Goal: Task Accomplishment & Management: Complete application form

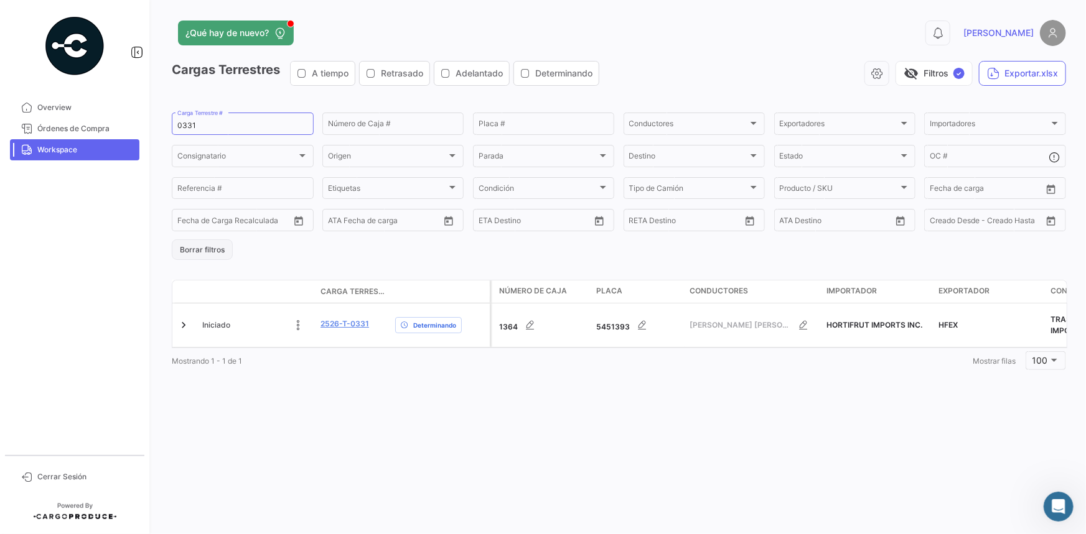
click at [199, 253] on button "Borrar filtros" at bounding box center [202, 250] width 61 height 21
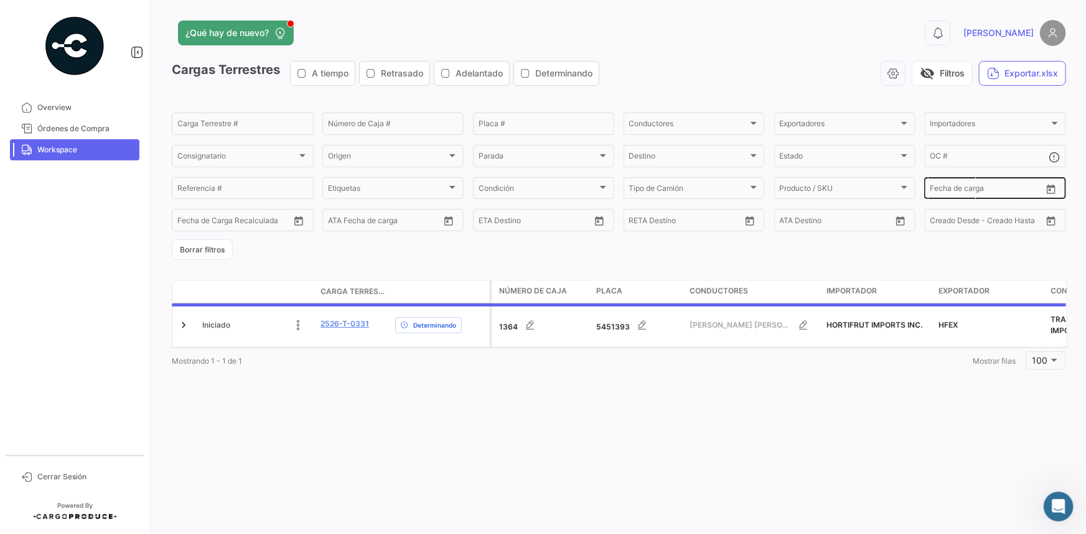
click at [1053, 187] on button "Open calendar" at bounding box center [1050, 189] width 19 height 19
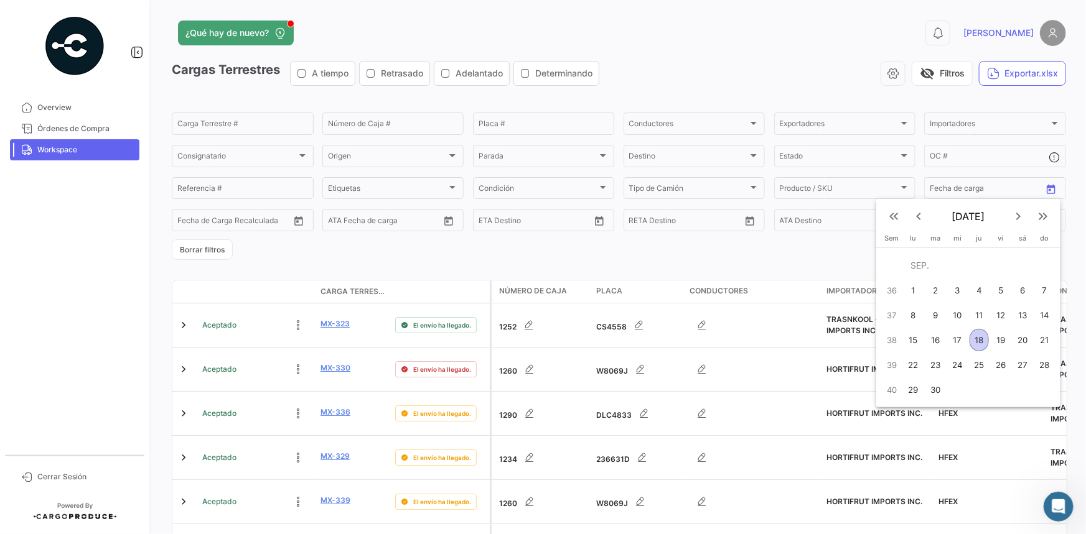
click at [977, 341] on div "18" at bounding box center [978, 340] width 19 height 22
type input "[DATE]"
click at [977, 341] on div "18" at bounding box center [978, 340] width 19 height 22
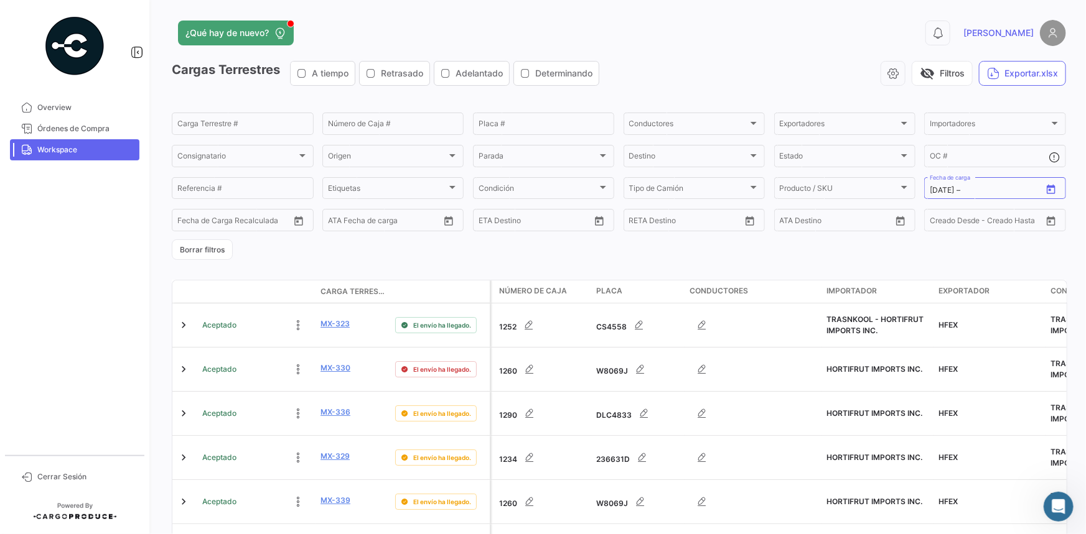
type input "[DATE]"
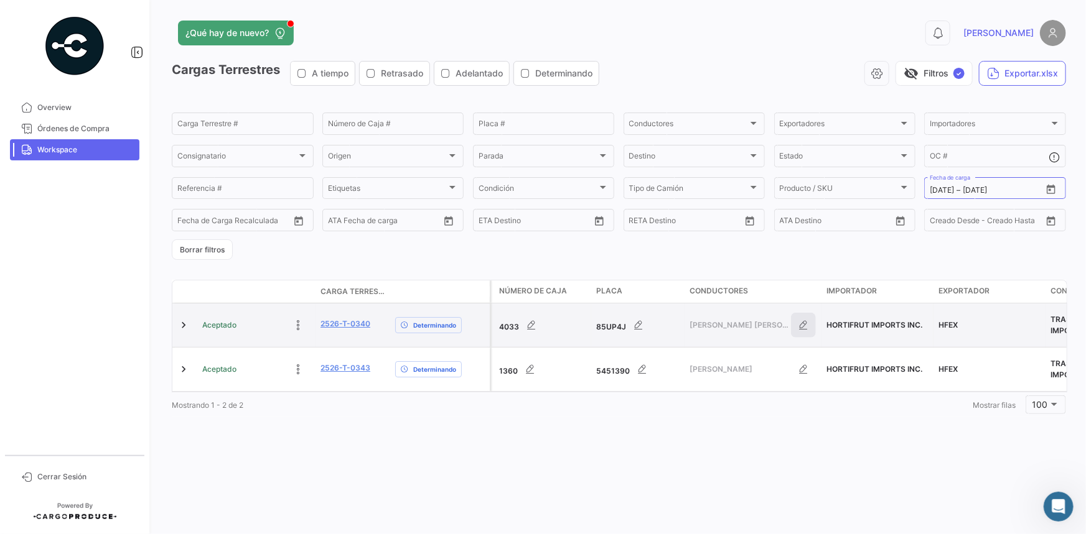
click at [797, 320] on icon "button" at bounding box center [803, 325] width 12 height 12
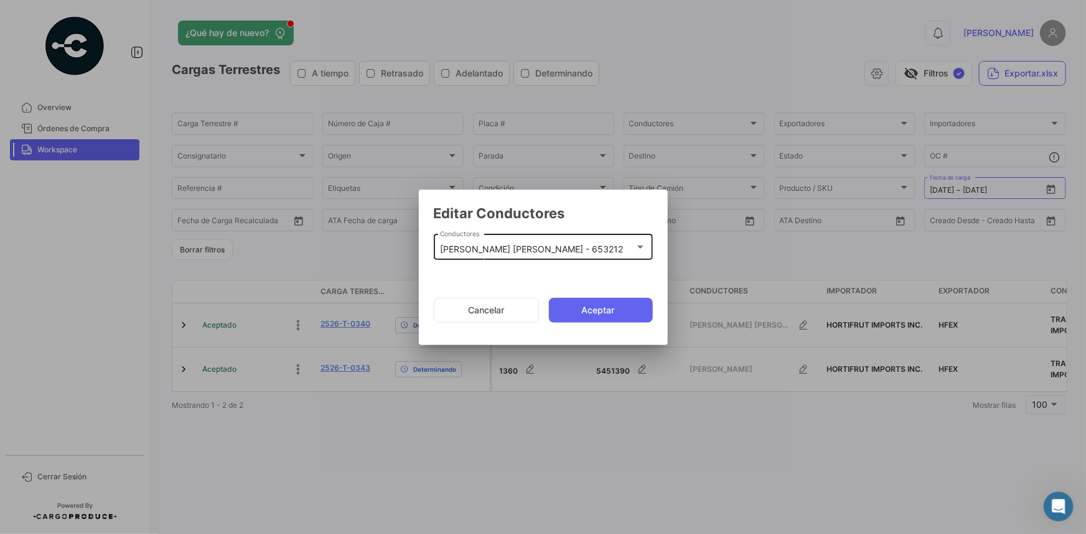
click at [533, 238] on div "[PERSON_NAME] [PERSON_NAME] - 653212 Conductores" at bounding box center [543, 246] width 206 height 29
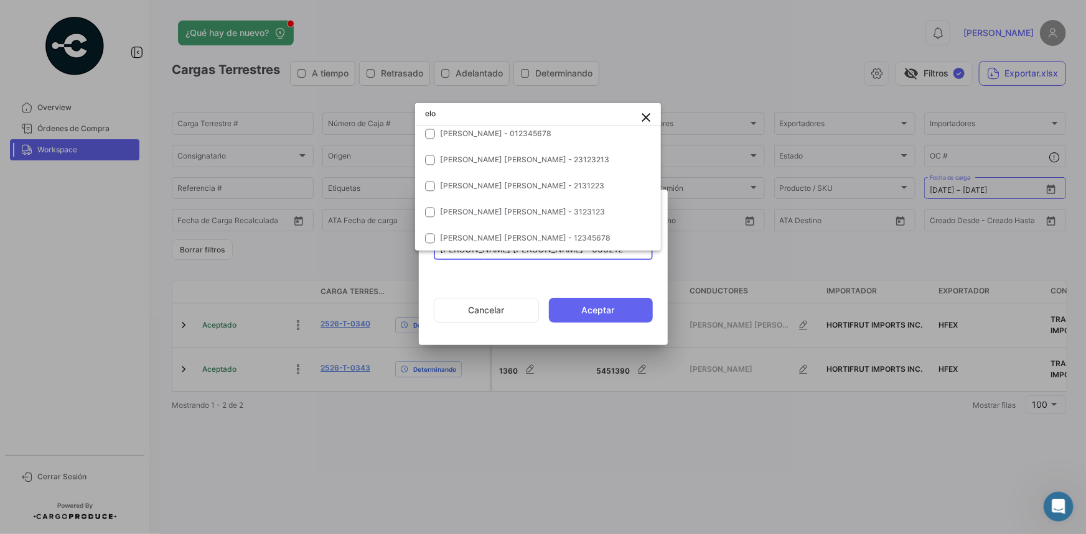
scroll to position [3, 0]
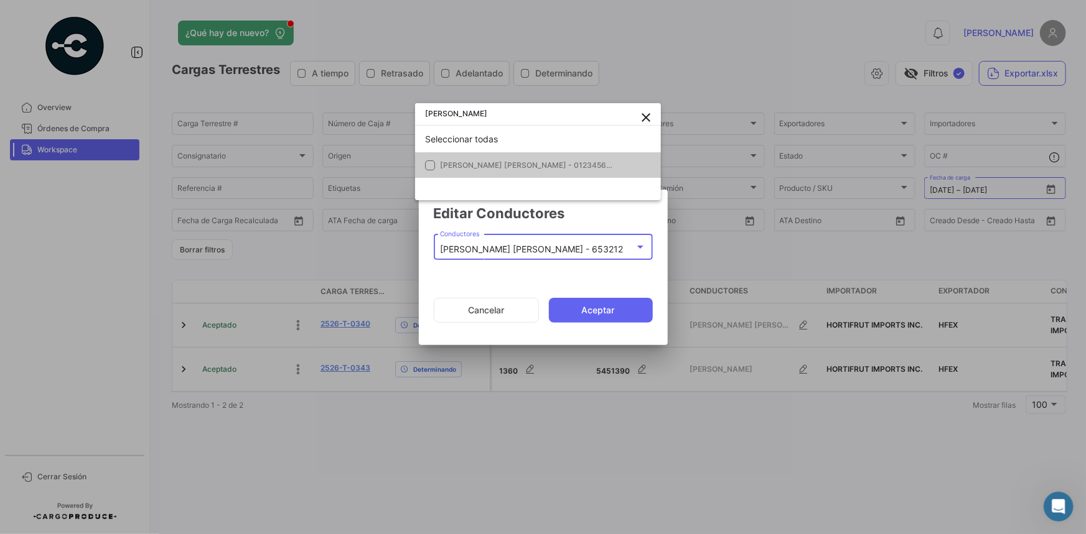
type input "[PERSON_NAME]"
click at [510, 172] on mat-option "[PERSON_NAME] [PERSON_NAME] - 012345678" at bounding box center [538, 165] width 246 height 26
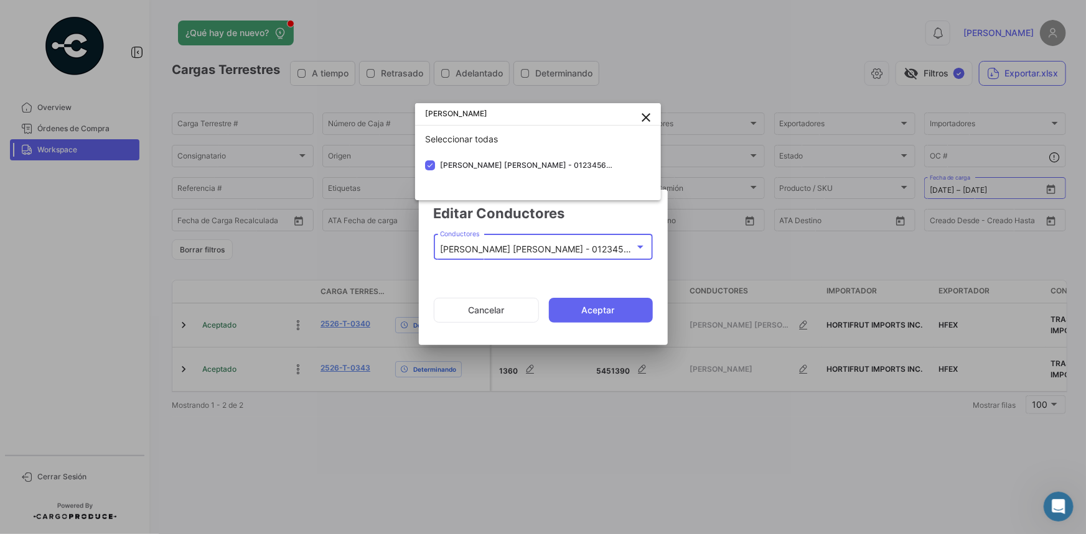
click at [592, 305] on div at bounding box center [543, 267] width 1086 height 534
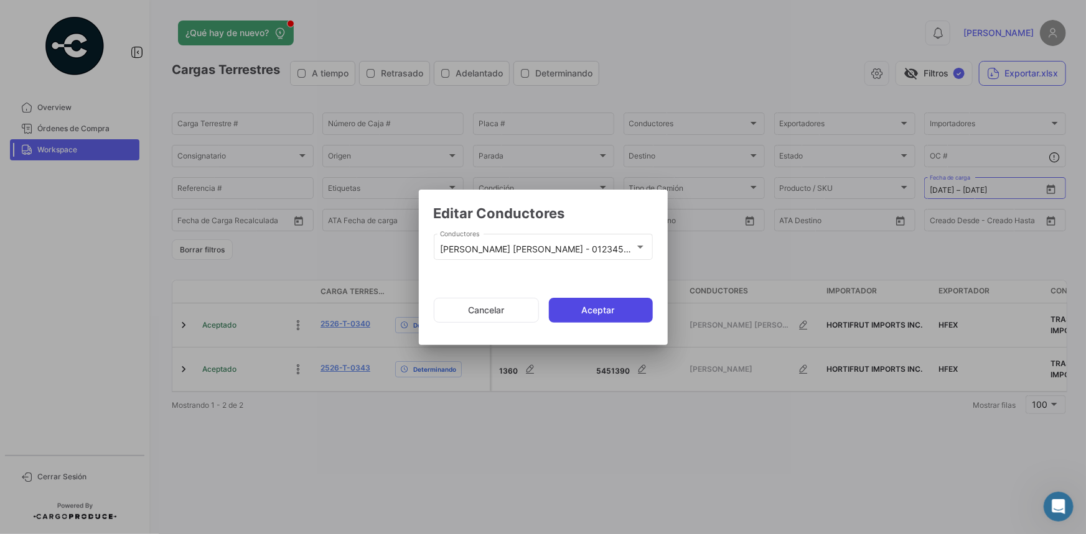
click at [592, 310] on button "Aceptar" at bounding box center [601, 310] width 104 height 25
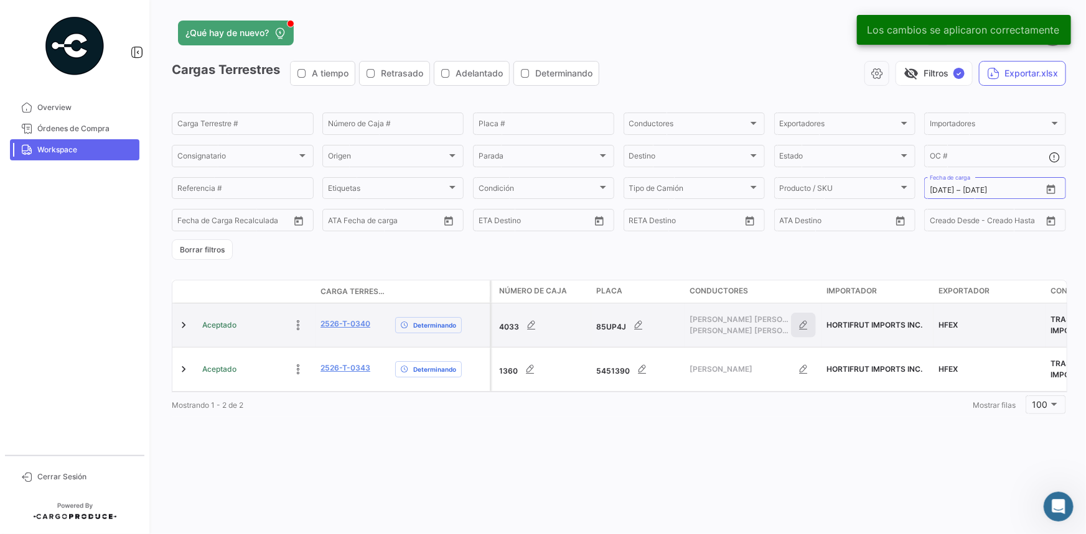
click at [806, 324] on icon "button" at bounding box center [803, 325] width 12 height 12
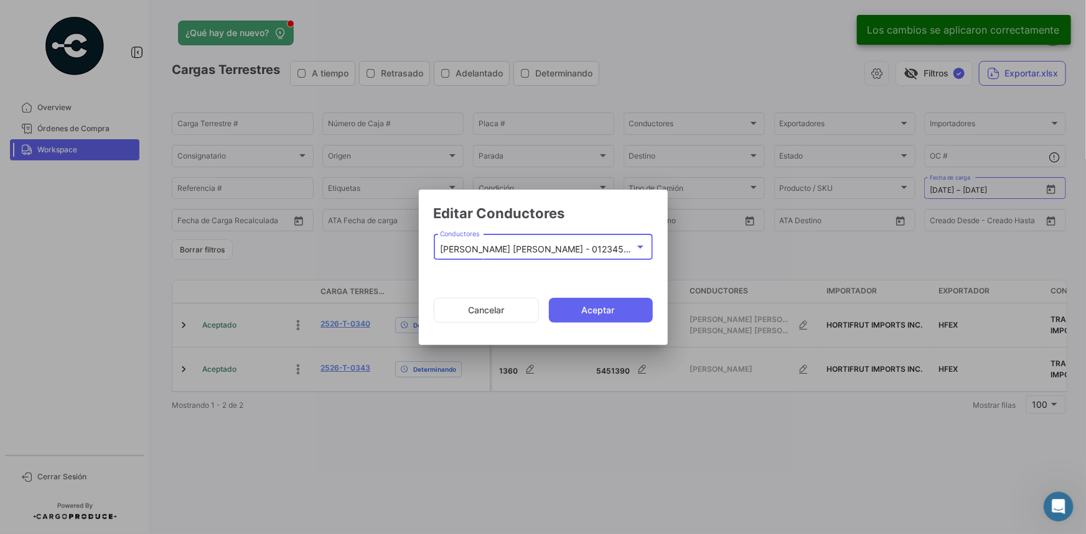
click at [635, 252] on div "[PERSON_NAME] [PERSON_NAME] - 012345678, [PERSON_NAME][GEOGRAPHIC_DATA][PERSON_…" at bounding box center [543, 249] width 206 height 11
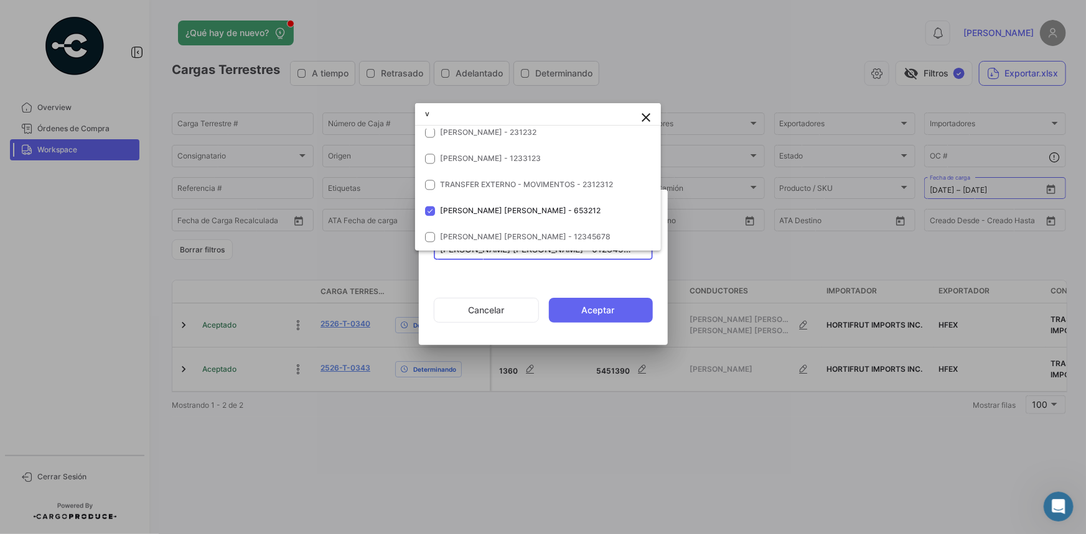
scroll to position [1287, 0]
type input "v"
click at [468, 204] on mat-option "[PERSON_NAME] [PERSON_NAME] - 653212" at bounding box center [538, 212] width 246 height 26
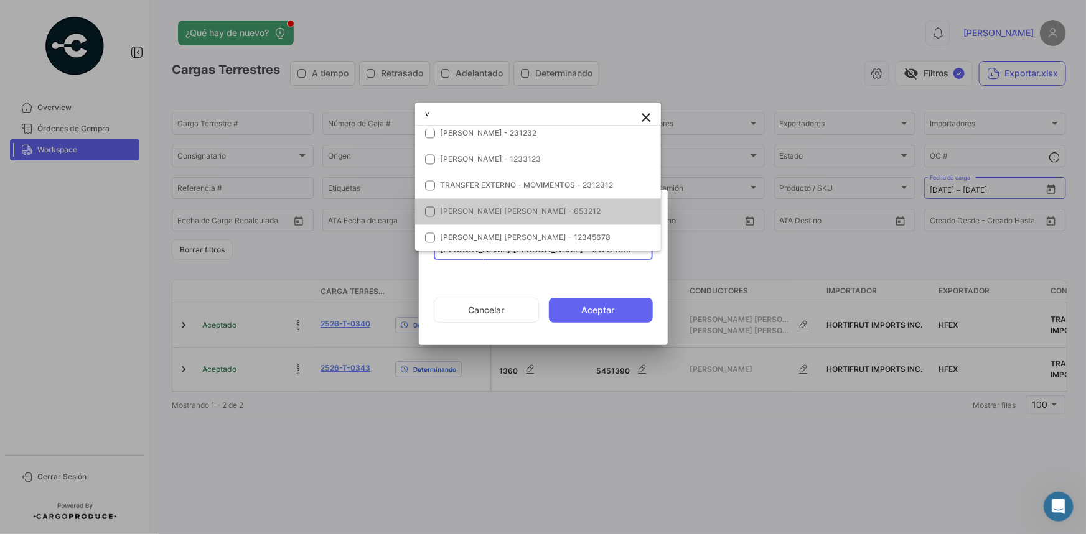
click at [602, 295] on div at bounding box center [543, 267] width 1086 height 534
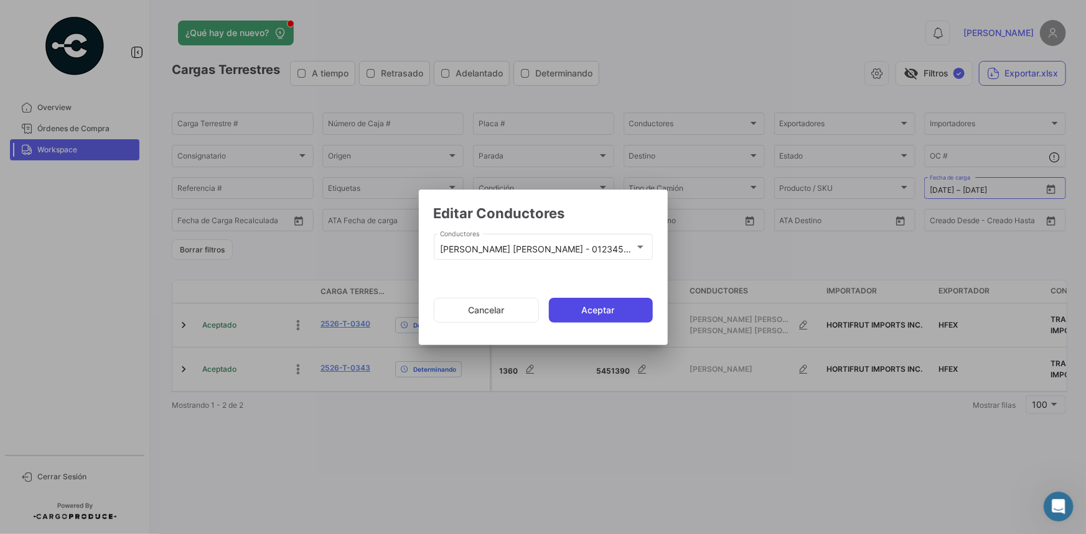
click at [607, 305] on button "Aceptar" at bounding box center [601, 310] width 104 height 25
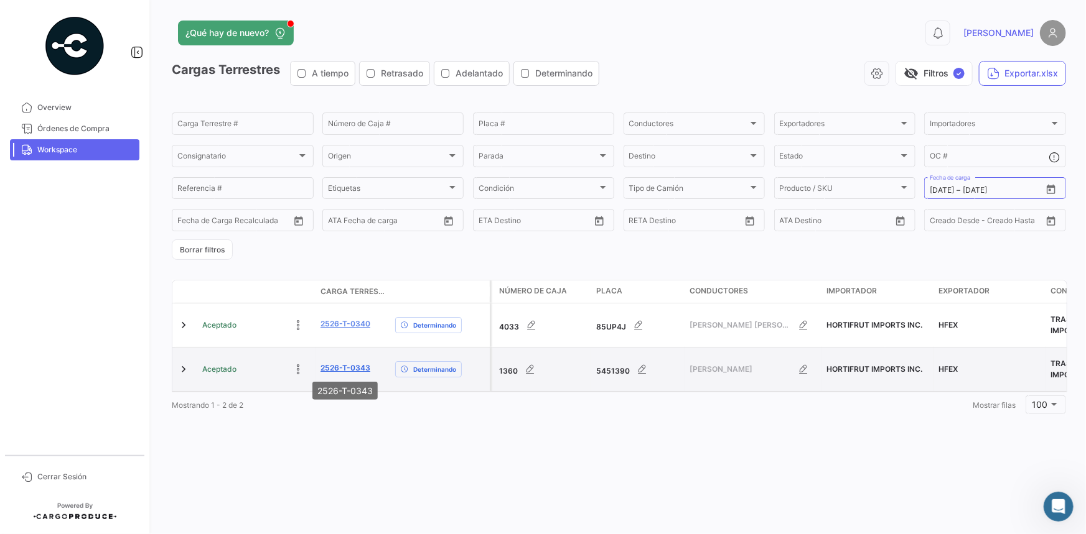
click at [355, 367] on link "2526-T-0343" at bounding box center [345, 368] width 50 height 11
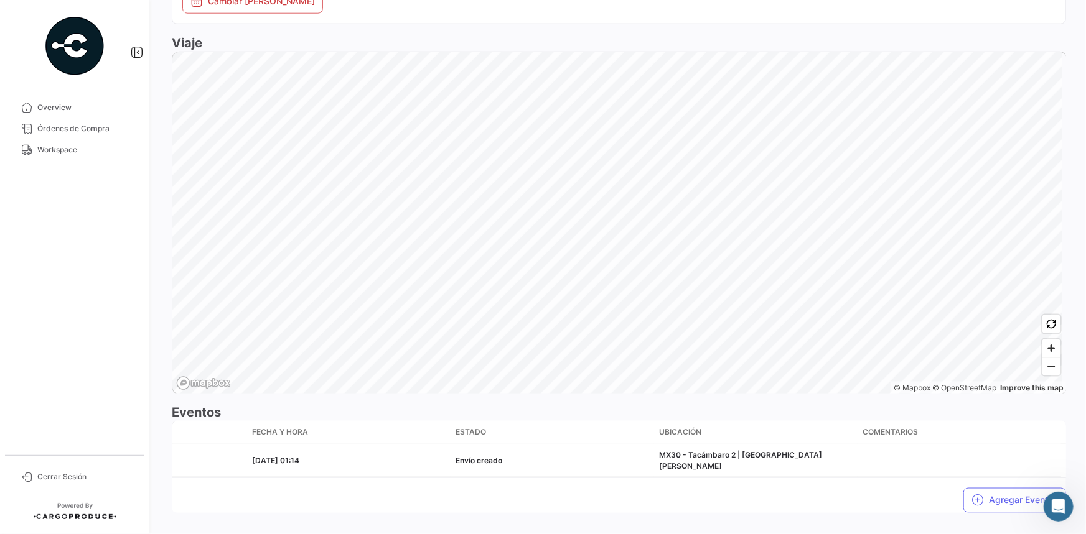
scroll to position [701, 0]
click at [992, 488] on button "Agregar Eventos" at bounding box center [1014, 500] width 103 height 25
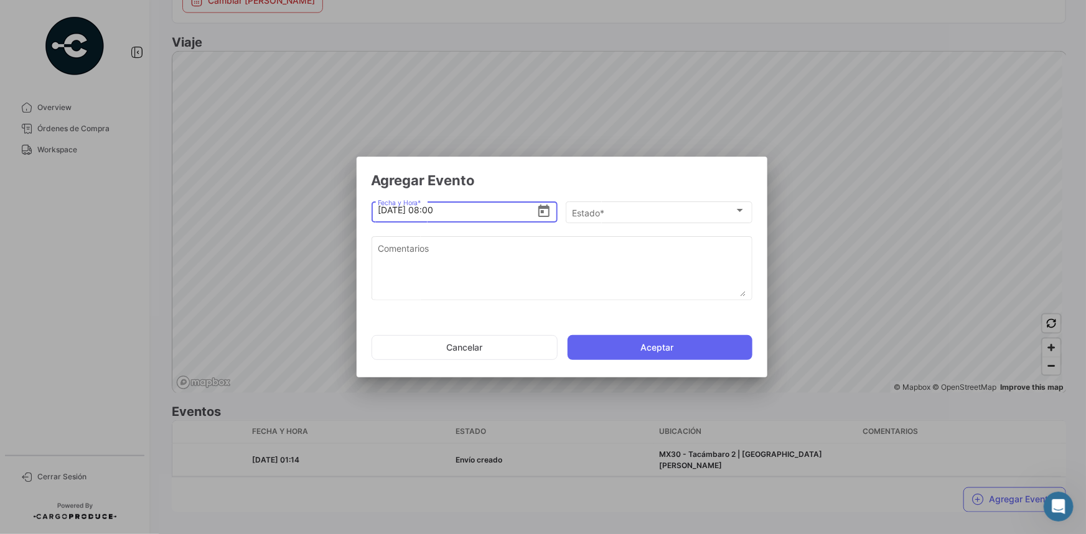
click at [433, 210] on input "[DATE] 08:00" at bounding box center [457, 211] width 159 height 44
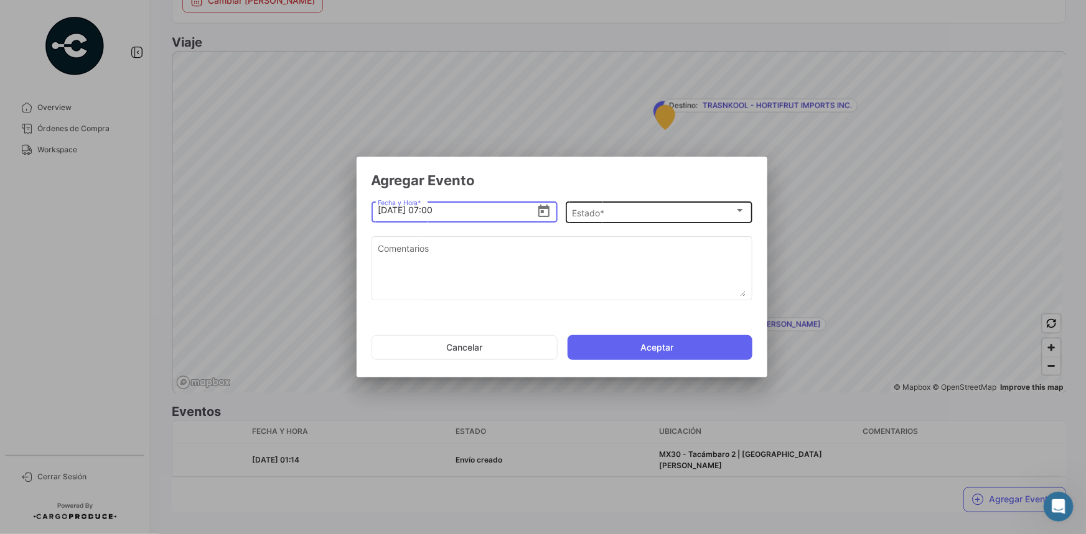
type input "[DATE] 07:00"
click at [628, 208] on div "Estado *" at bounding box center [653, 213] width 162 height 11
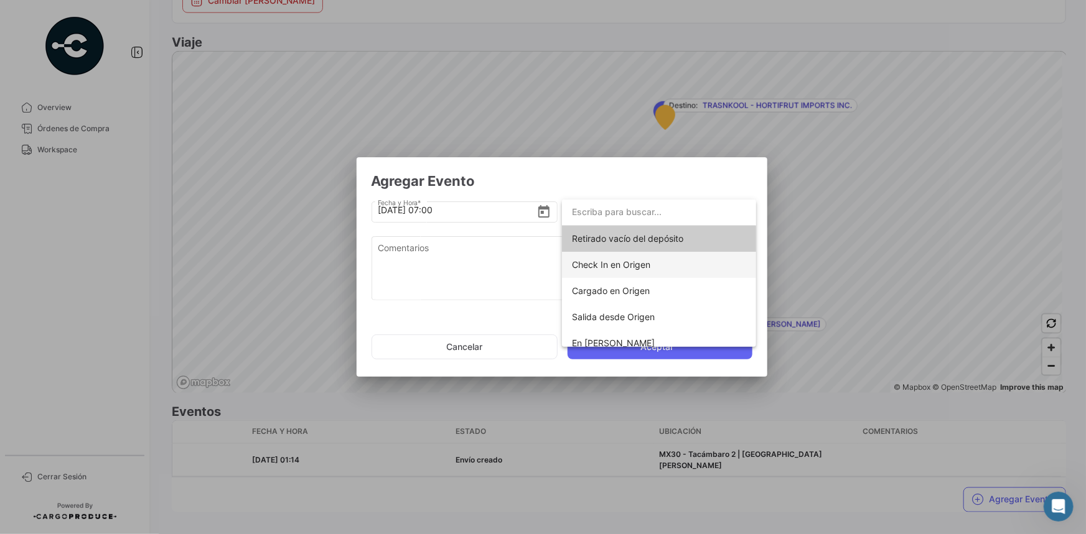
click at [643, 261] on span "Check In en Origen" at bounding box center [611, 264] width 78 height 11
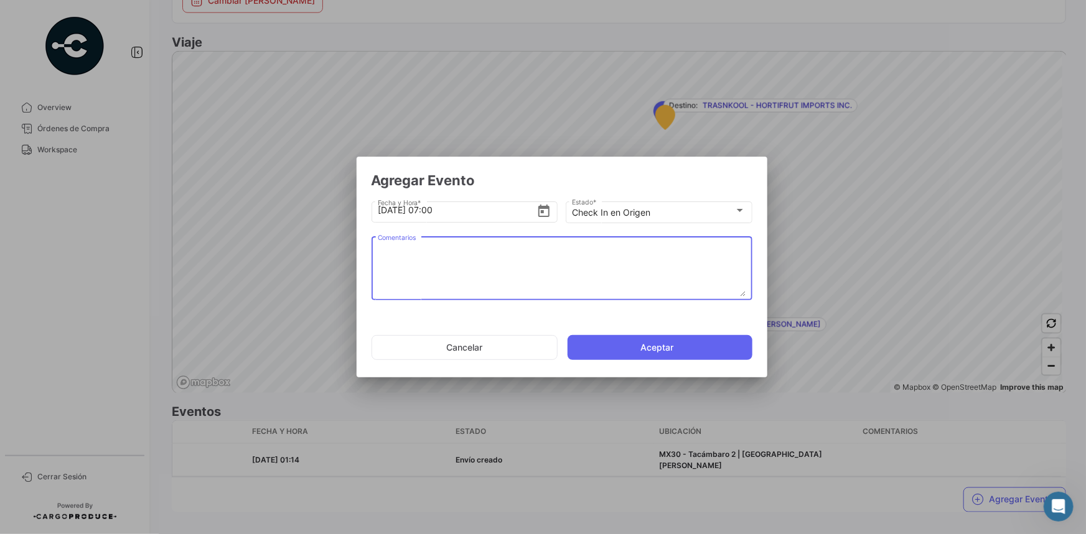
click at [484, 256] on textarea "Comentarios" at bounding box center [562, 269] width 368 height 55
paste textarea "1236"
type textarea "1236"
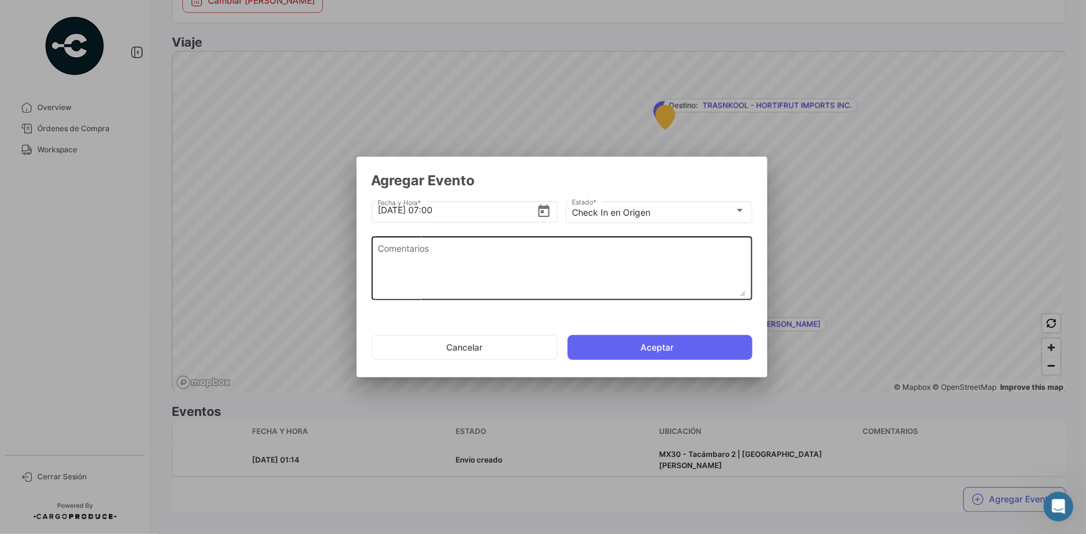
click at [467, 276] on textarea "Comentarios" at bounding box center [562, 269] width 368 height 55
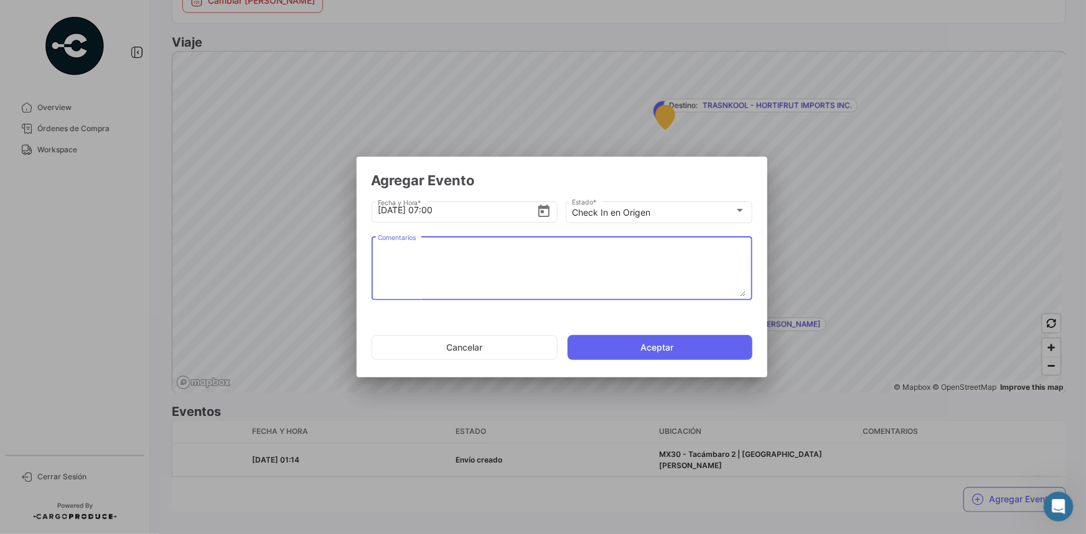
paste textarea "1236"
type textarea "1236"
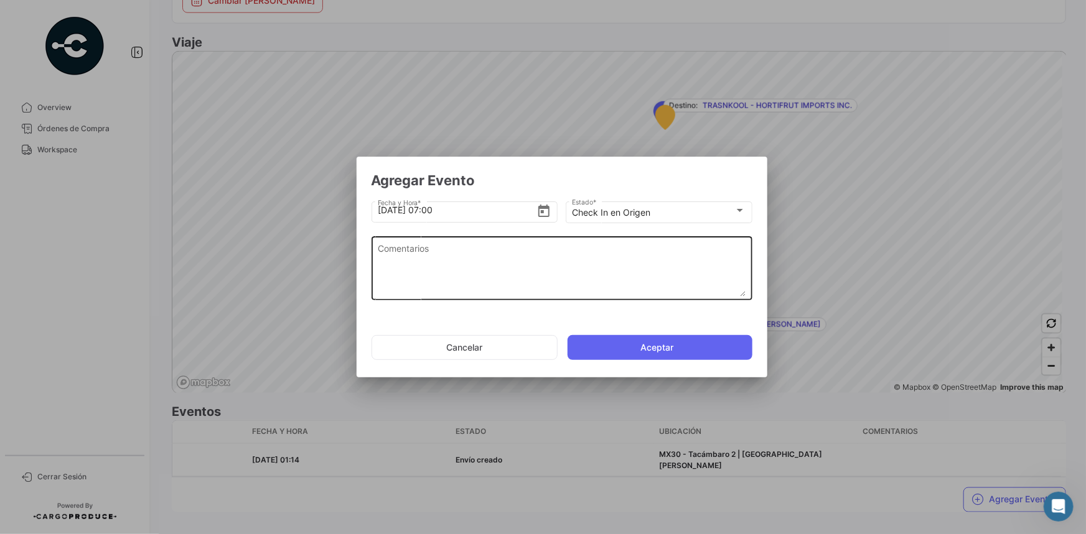
click at [493, 272] on textarea "Comentarios" at bounding box center [562, 269] width 368 height 55
click at [445, 262] on textarea "Comentarios" at bounding box center [562, 269] width 368 height 55
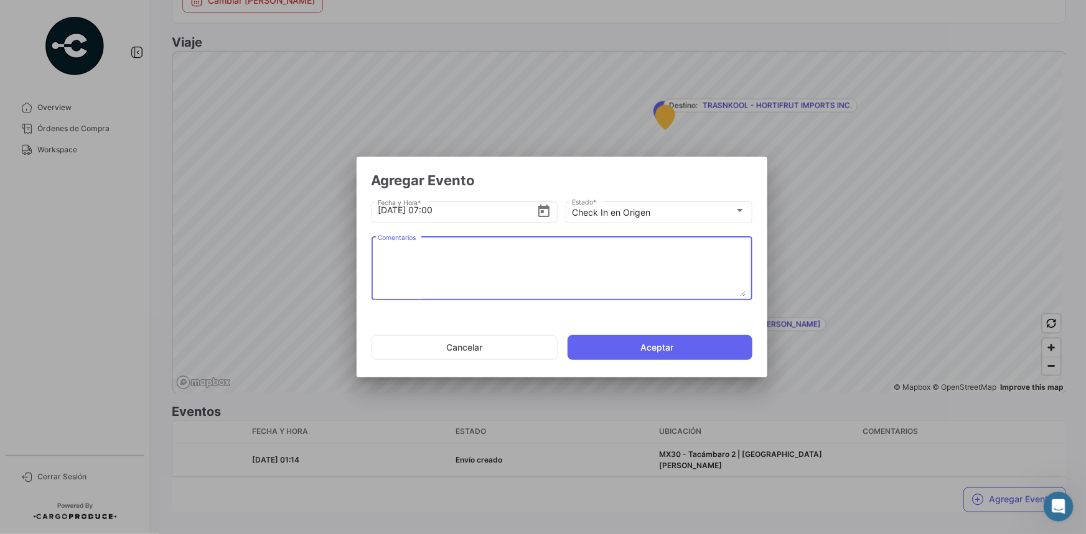
paste textarea "Hora en la que la unidad llega al cooler de carga"
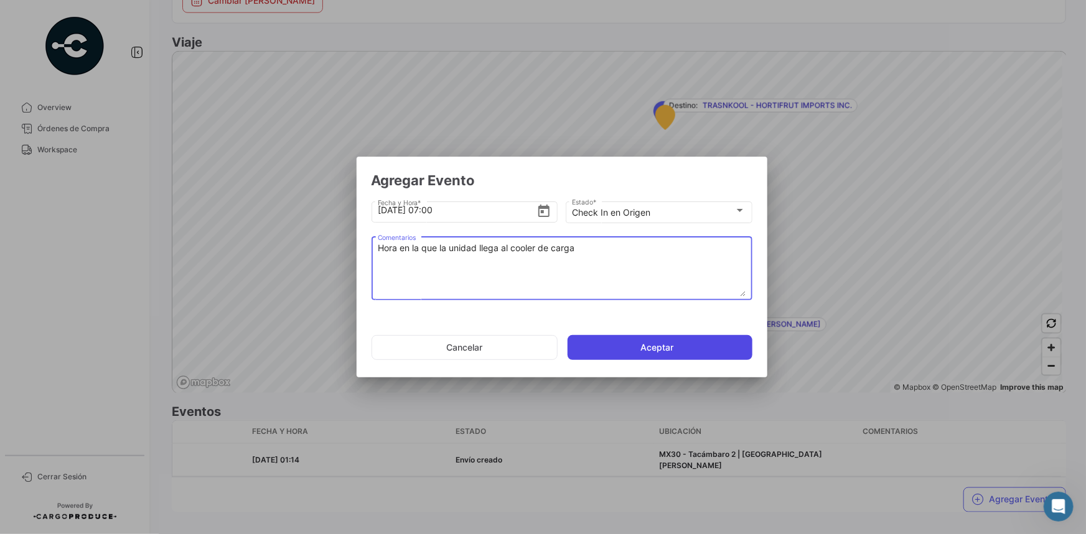
type textarea "Hora en la que la unidad llega al cooler de carga"
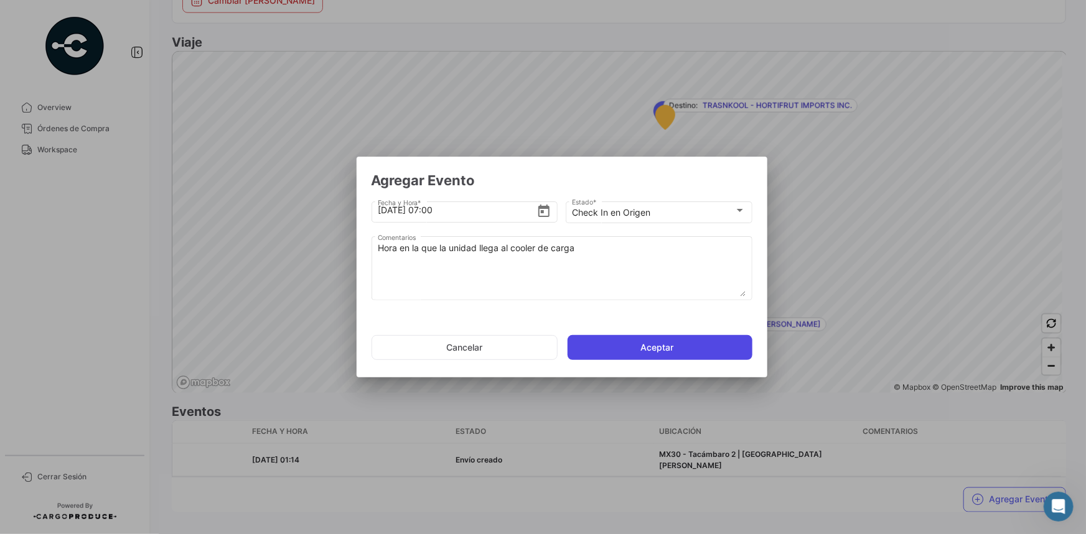
click at [618, 347] on button "Aceptar" at bounding box center [659, 347] width 185 height 25
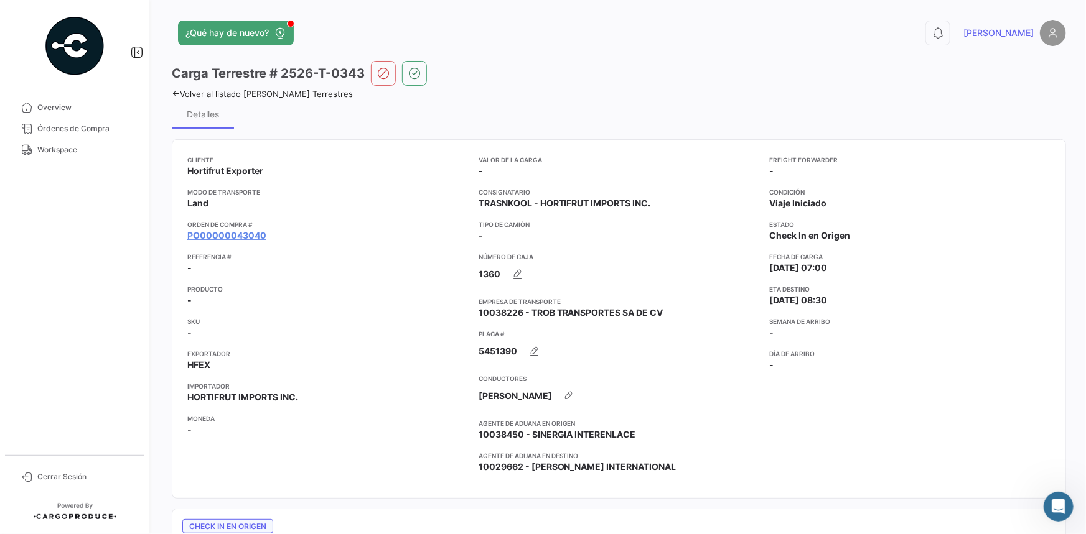
scroll to position [733, 0]
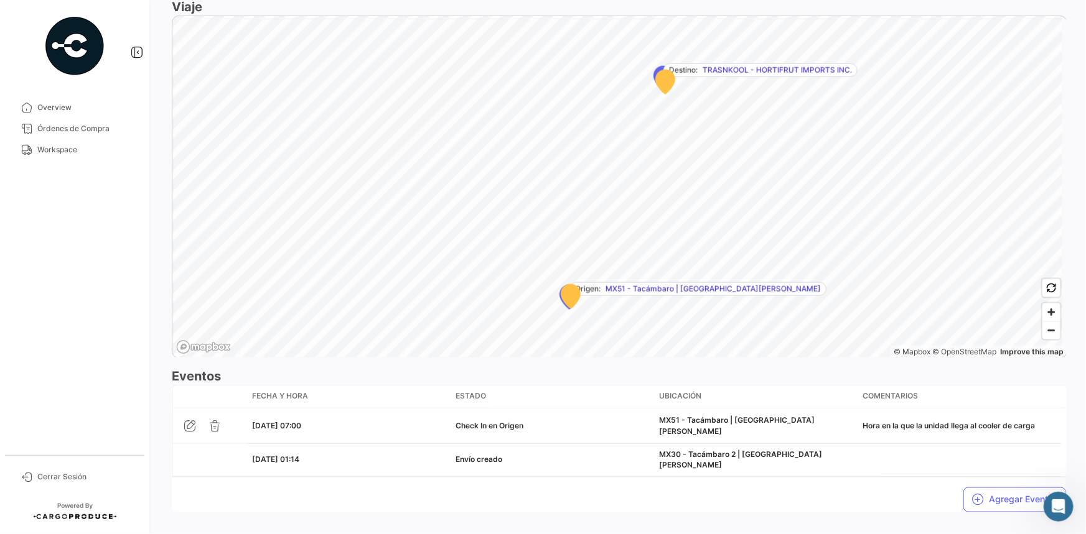
drag, startPoint x: 85, startPoint y: 160, endPoint x: 131, endPoint y: 175, distance: 48.0
click at [85, 160] on link "Workspace" at bounding box center [74, 149] width 129 height 21
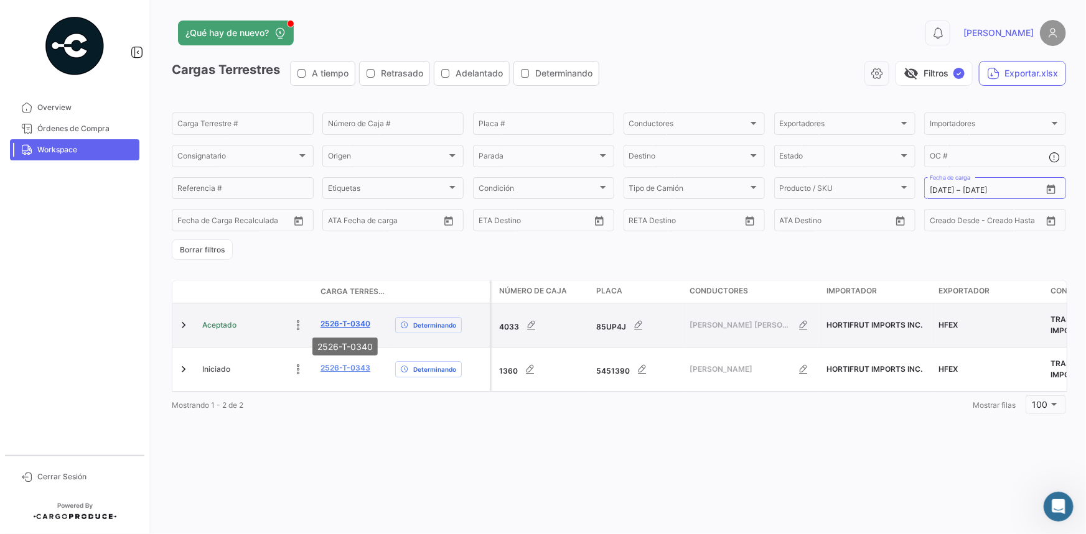
click at [351, 323] on link "2526-T-0340" at bounding box center [345, 324] width 50 height 11
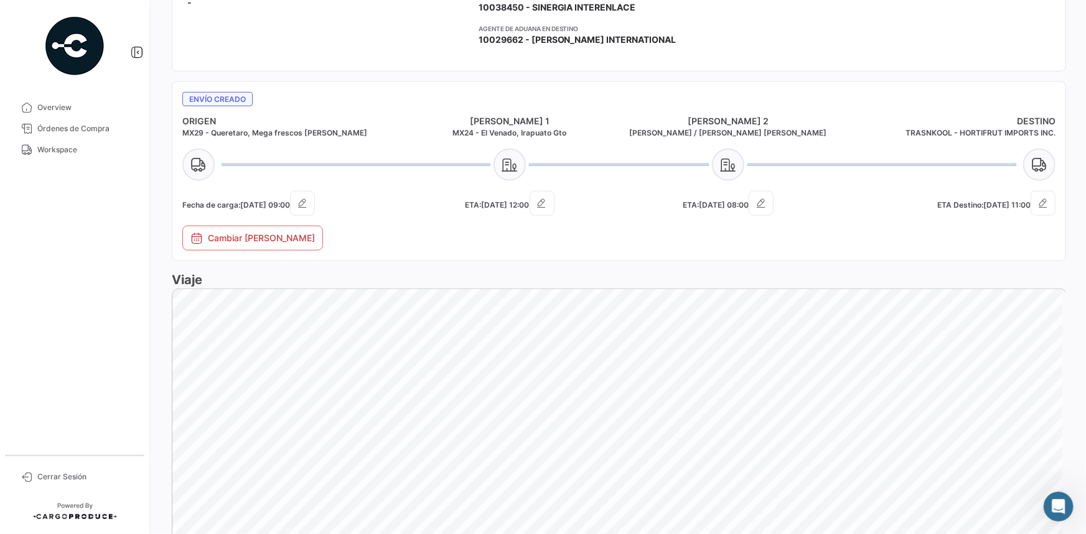
scroll to position [701, 0]
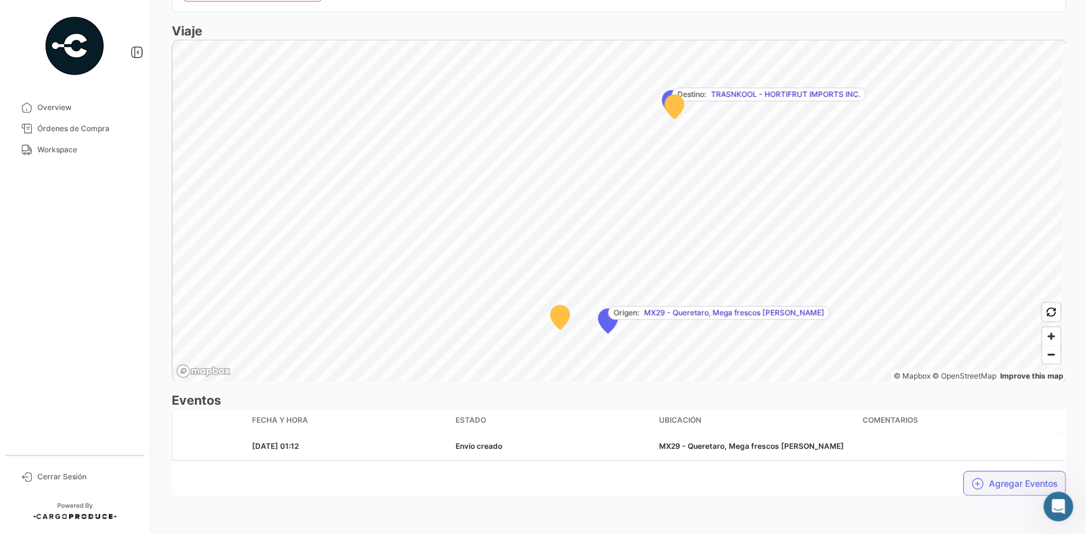
click at [980, 478] on button "Agregar Eventos" at bounding box center [1014, 484] width 103 height 25
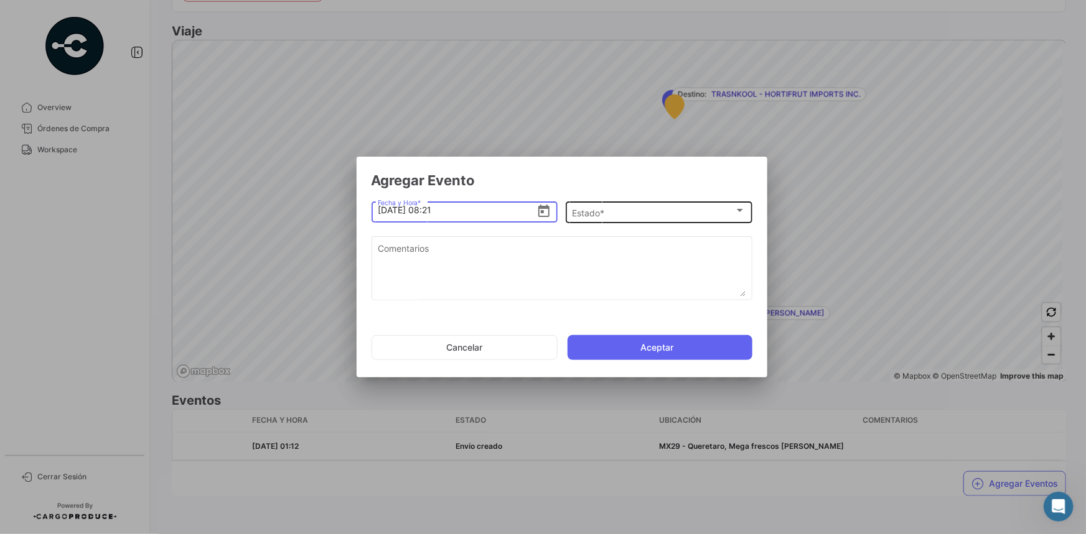
click at [649, 220] on div "Estado * Estado *" at bounding box center [659, 211] width 174 height 24
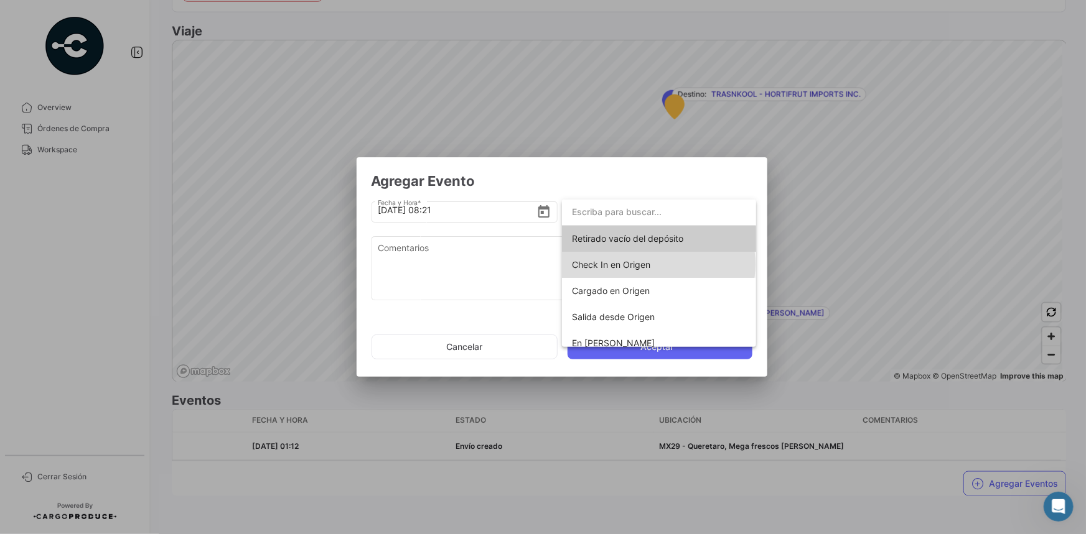
click at [658, 264] on span "Check In en Origen" at bounding box center [659, 265] width 174 height 26
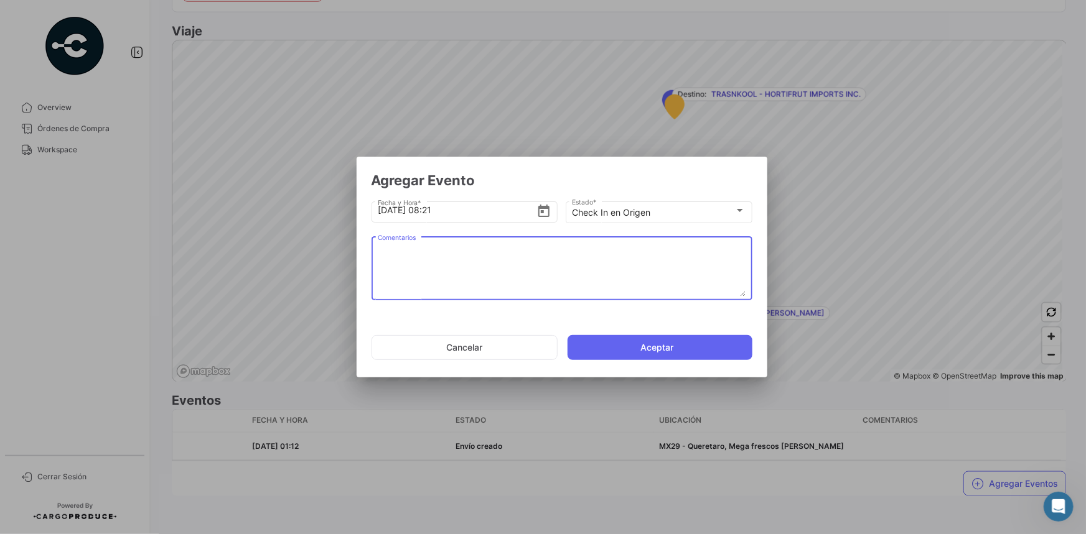
click at [536, 248] on textarea "Comentarios" at bounding box center [562, 269] width 368 height 55
paste textarea "Hora en la que la unidad llega al cooler de carga"
type textarea "Hora en la que la unidad llega al cooler de carga"
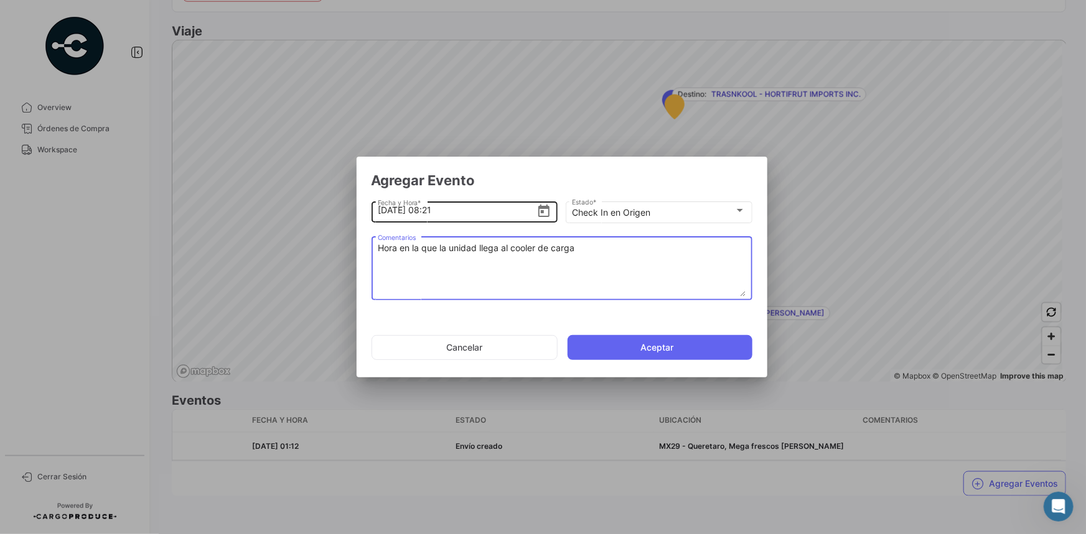
click at [453, 207] on input "[DATE] 08:21" at bounding box center [457, 211] width 159 height 44
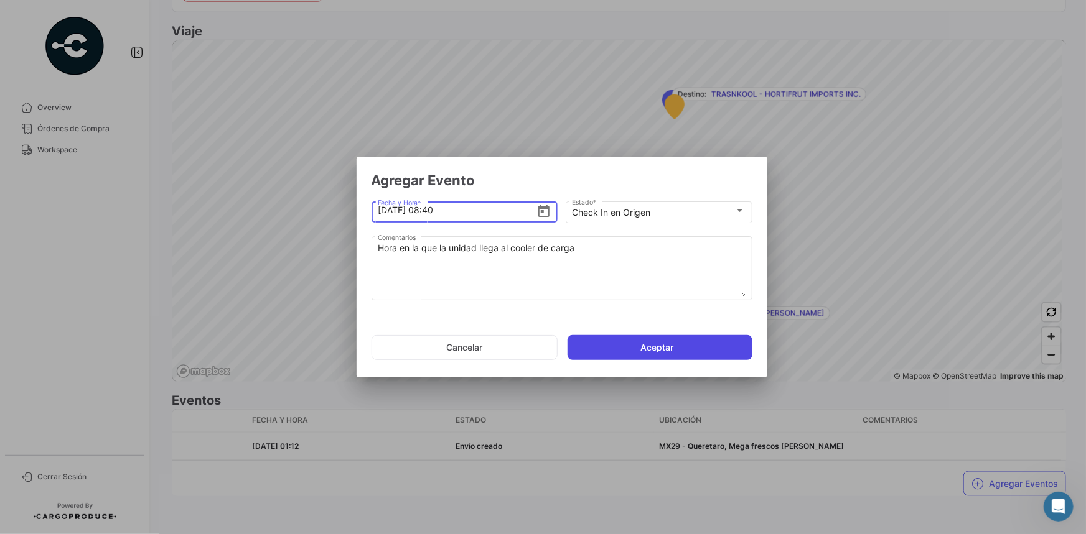
type input "[DATE] 08:40"
click at [626, 350] on button "Aceptar" at bounding box center [659, 347] width 185 height 25
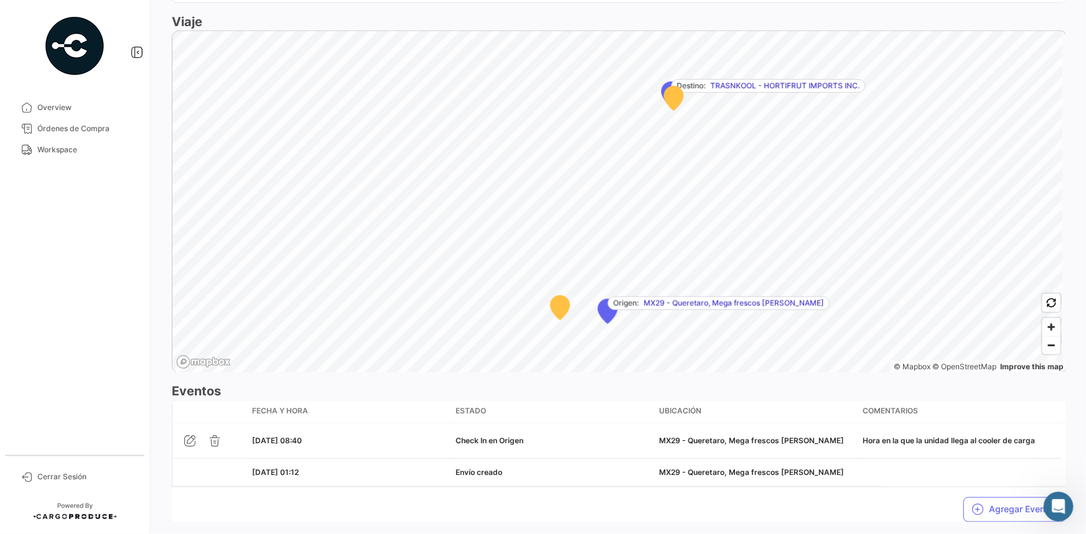
scroll to position [733, 0]
